Goal: Navigation & Orientation: Find specific page/section

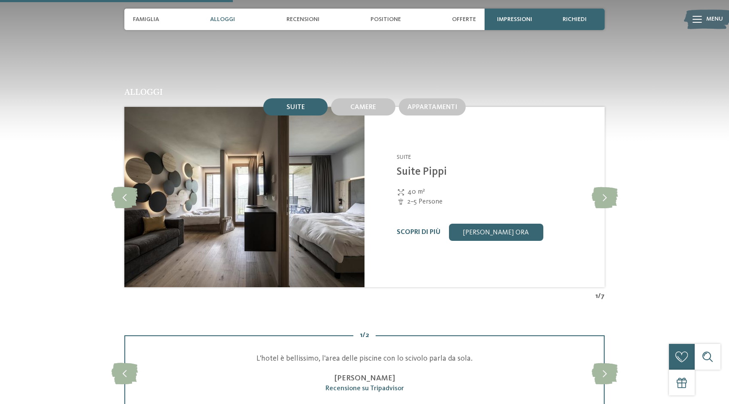
scroll to position [936, 0]
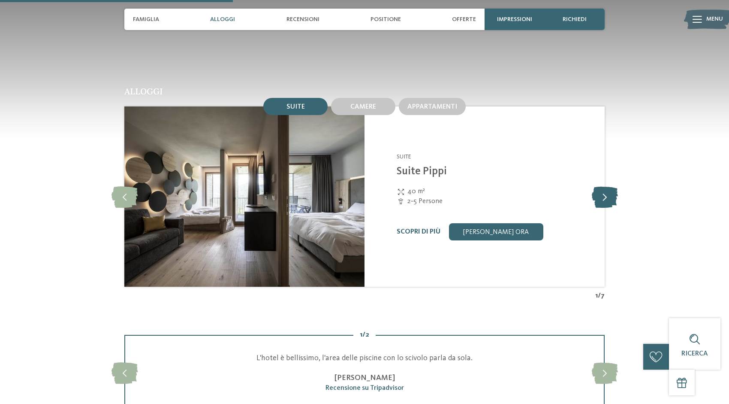
click at [604, 196] on icon at bounding box center [605, 196] width 26 height 21
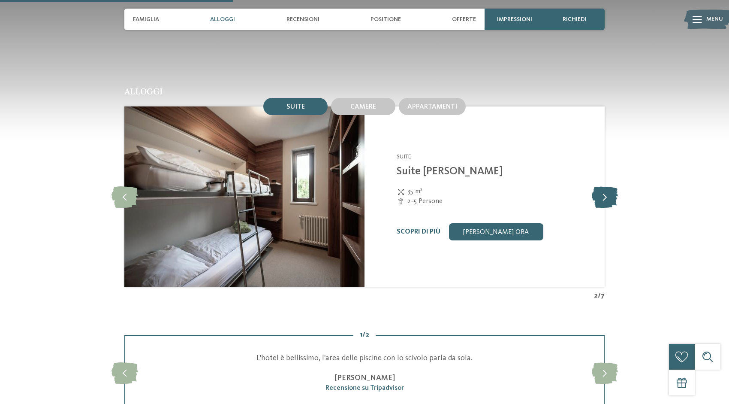
click at [604, 196] on icon at bounding box center [605, 196] width 26 height 21
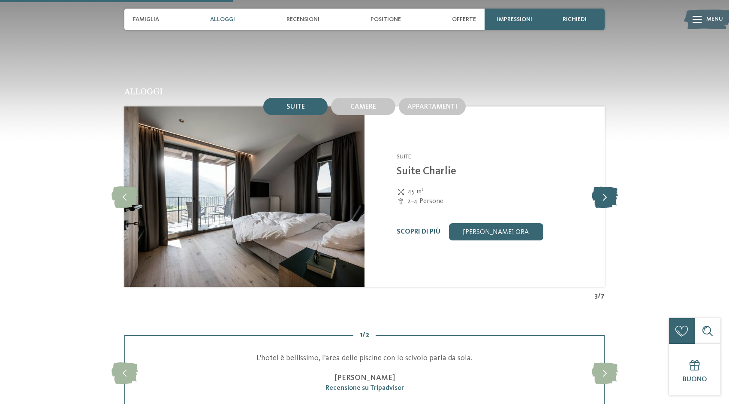
click at [604, 196] on icon at bounding box center [605, 196] width 26 height 21
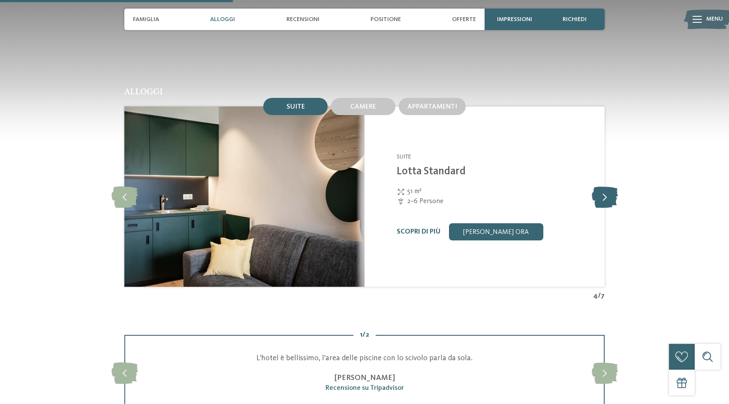
click at [604, 196] on icon at bounding box center [605, 196] width 26 height 21
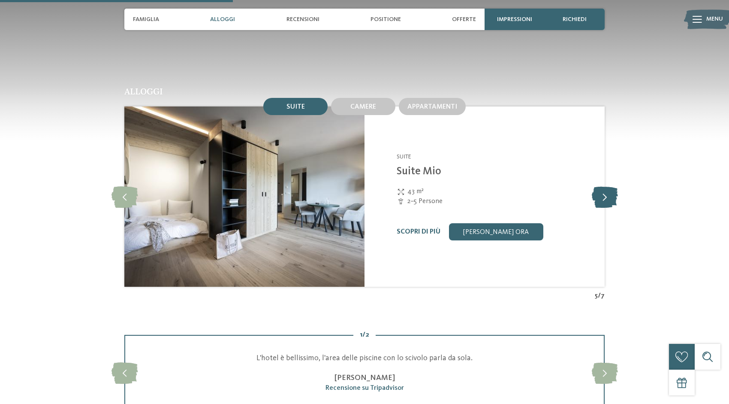
click at [604, 196] on icon at bounding box center [605, 196] width 26 height 21
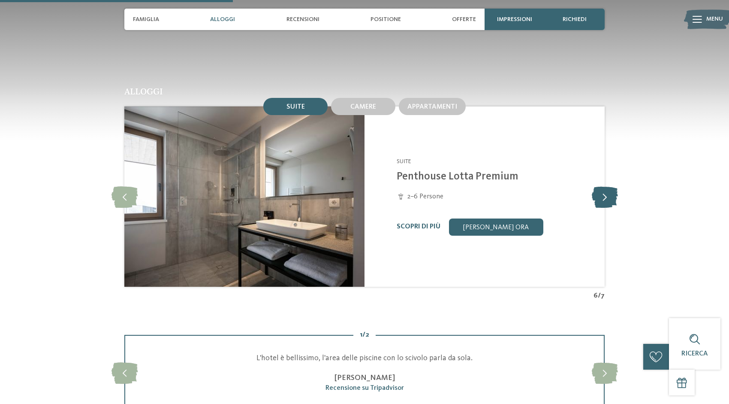
click at [604, 196] on icon at bounding box center [605, 196] width 26 height 21
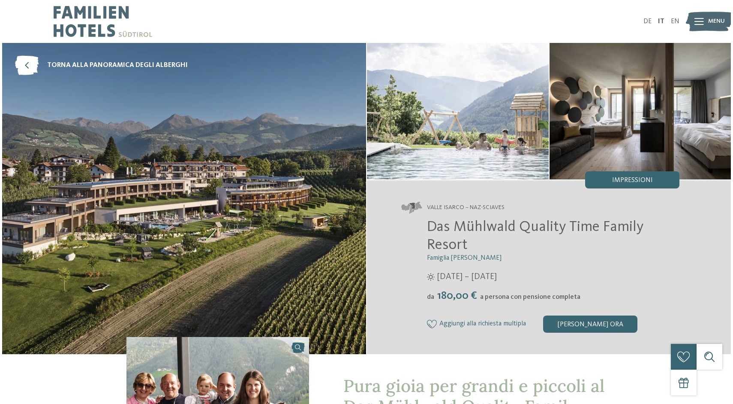
scroll to position [0, 0]
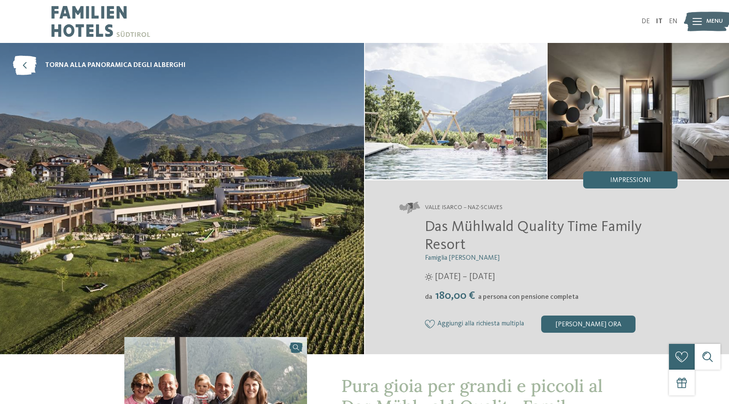
click at [699, 19] on icon at bounding box center [697, 21] width 9 height 7
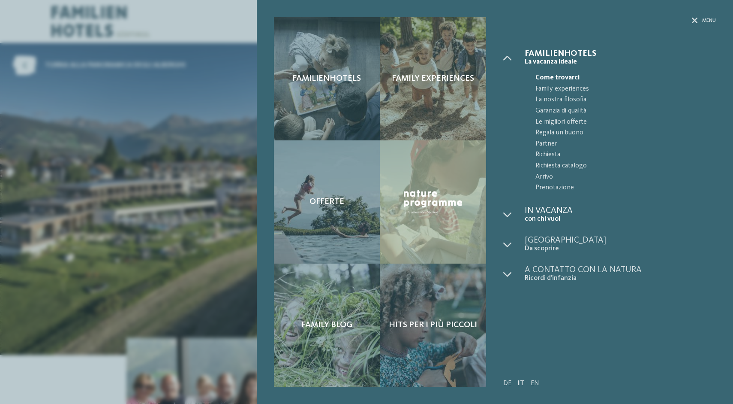
click at [548, 211] on span "In vacanza" at bounding box center [620, 210] width 191 height 9
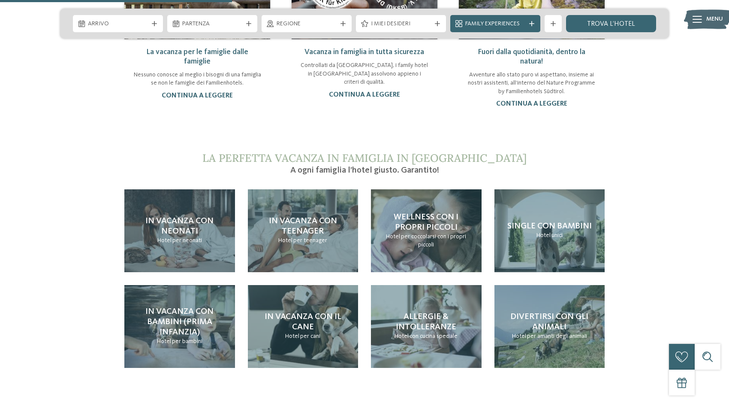
scroll to position [844, 0]
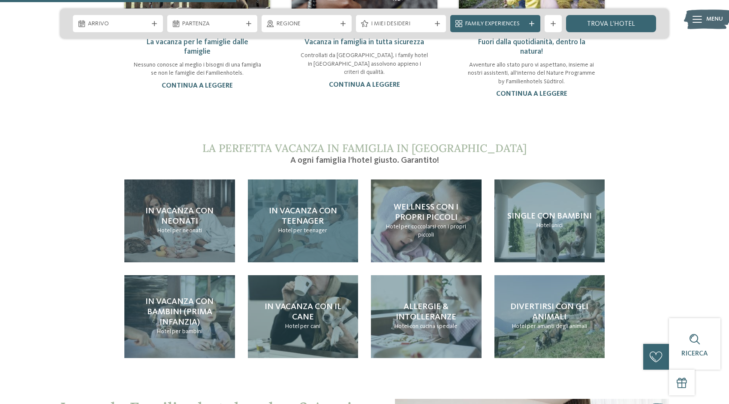
click at [305, 217] on span "In vacanza con teenager" at bounding box center [303, 216] width 68 height 19
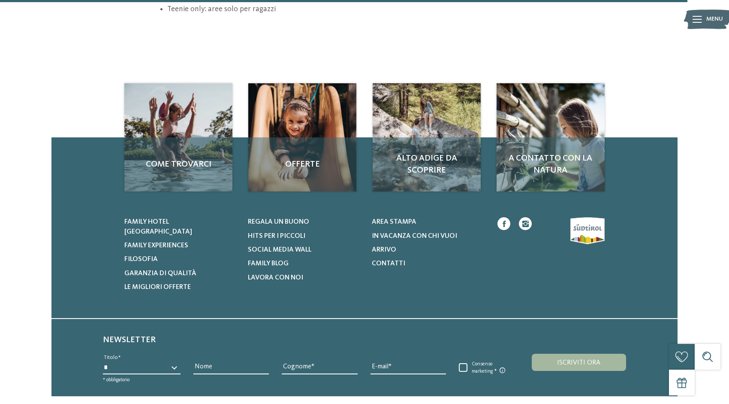
scroll to position [1288, 0]
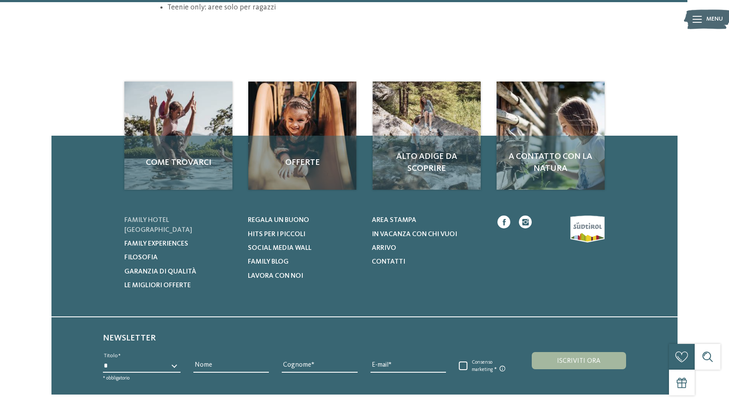
click at [173, 217] on span "Family hotel [GEOGRAPHIC_DATA]" at bounding box center [158, 225] width 68 height 16
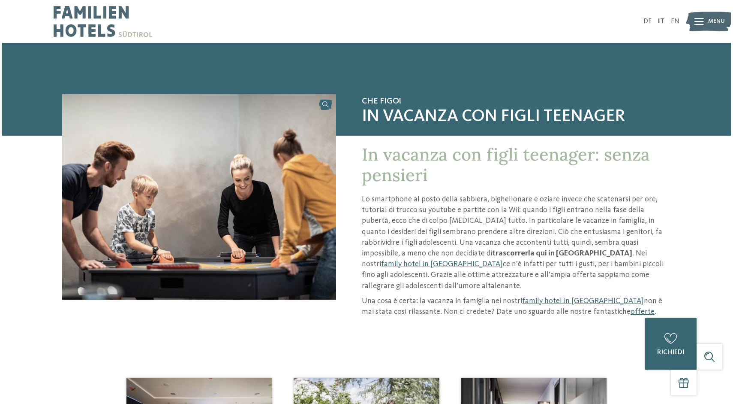
scroll to position [0, 0]
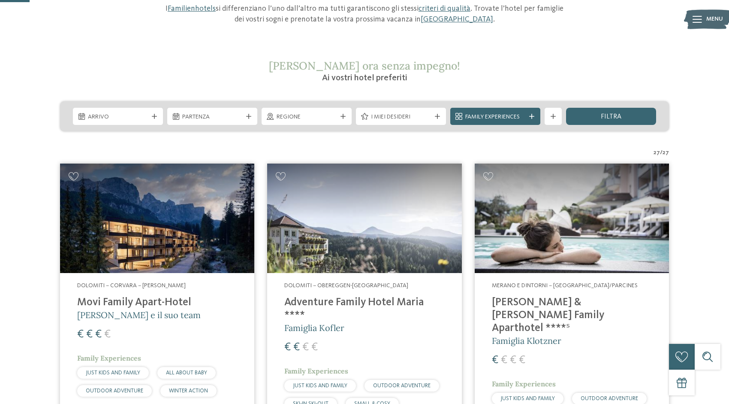
scroll to position [134, 0]
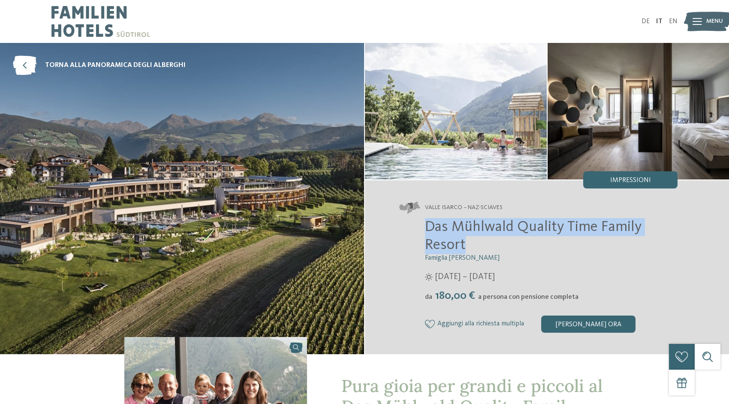
drag, startPoint x: 427, startPoint y: 226, endPoint x: 464, endPoint y: 244, distance: 41.4
click at [464, 244] on span "Das Mühlwald Quality Time Family Resort" at bounding box center [533, 235] width 217 height 33
